Goal: Check status: Check status

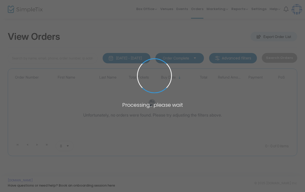
type input "[PERSON_NAME]"
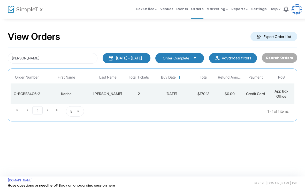
click at [161, 93] on div "[DATE]" at bounding box center [171, 93] width 36 height 5
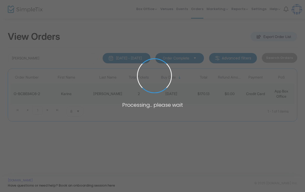
click at [232, 89] on span at bounding box center [152, 96] width 305 height 192
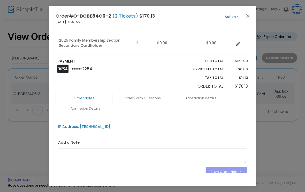
scroll to position [96, 0]
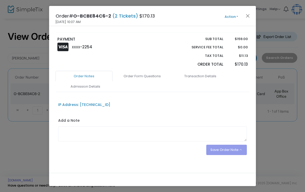
click at [231, 15] on button "Action" at bounding box center [231, 17] width 31 height 6
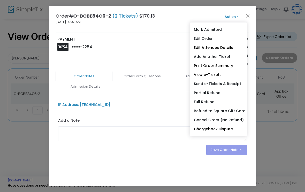
click at [236, 81] on link "Send e-Tickets & Receipt" at bounding box center [218, 83] width 57 height 9
type input "smay@unmc.edu"
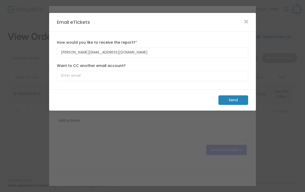
click at [230, 104] on m-button "Send" at bounding box center [233, 100] width 30 height 10
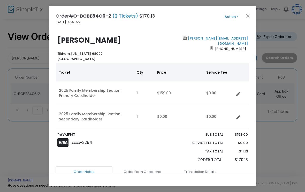
scroll to position [0, 0]
click at [246, 18] on button "Close" at bounding box center [248, 15] width 7 height 7
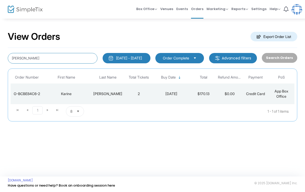
click at [73, 60] on input "Rodrigues" at bounding box center [53, 58] width 90 height 11
type input "R"
type input "[PERSON_NAME]"
click at [190, 100] on td "7/21/2025" at bounding box center [171, 93] width 39 height 21
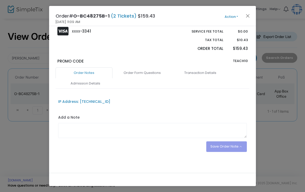
click at [88, 83] on link "Admission Details" at bounding box center [85, 83] width 57 height 11
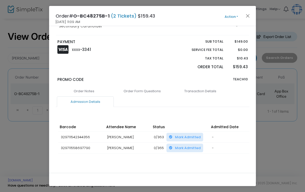
scroll to position [97, 0]
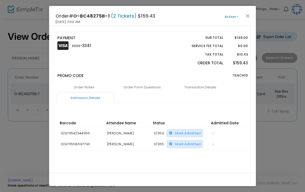
click at [250, 13] on button "Close" at bounding box center [248, 15] width 7 height 7
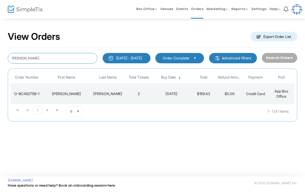
click at [78, 59] on input "Komasinski" at bounding box center [53, 58] width 90 height 11
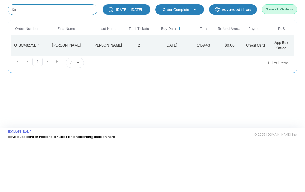
type input "K"
type input "robin"
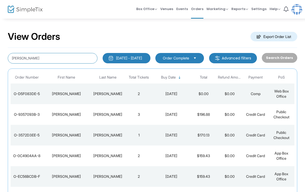
click at [77, 56] on input "robin" at bounding box center [53, 58] width 90 height 11
type input "r"
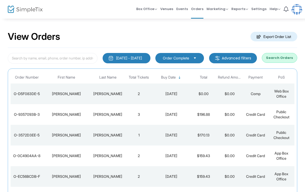
click at [141, 56] on div "[DATE] - [DATE]" at bounding box center [129, 58] width 26 height 5
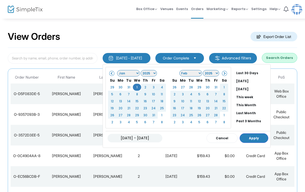
click at [111, 73] on span at bounding box center [112, 73] width 3 height 3
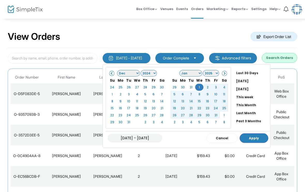
click at [108, 76] on th at bounding box center [112, 73] width 8 height 7
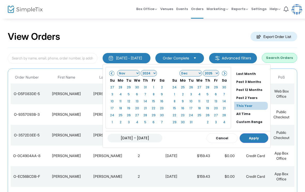
scroll to position [39, 0]
click at [248, 113] on li "All Time" at bounding box center [252, 114] width 36 height 8
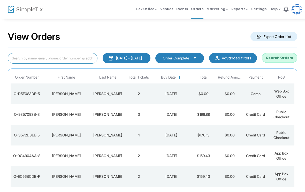
click at [72, 61] on input at bounding box center [53, 58] width 90 height 11
type input "Komasinski"
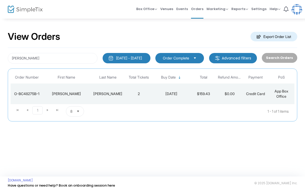
click at [50, 89] on td "brittney" at bounding box center [66, 93] width 47 height 21
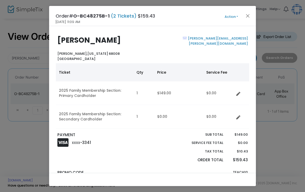
click at [245, 17] on button "Close" at bounding box center [248, 15] width 7 height 7
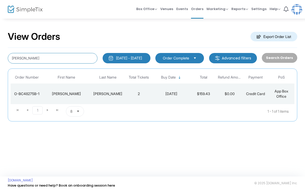
click at [55, 56] on input "Komasinski" at bounding box center [53, 58] width 90 height 11
click at [15, 59] on input "Komasinski" at bounding box center [53, 58] width 90 height 11
type input "[PERSON_NAME] kom"
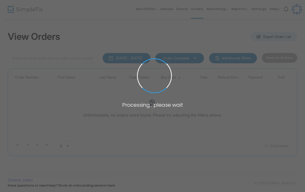
type input "[PERSON_NAME] kom"
